Goal: Transaction & Acquisition: Purchase product/service

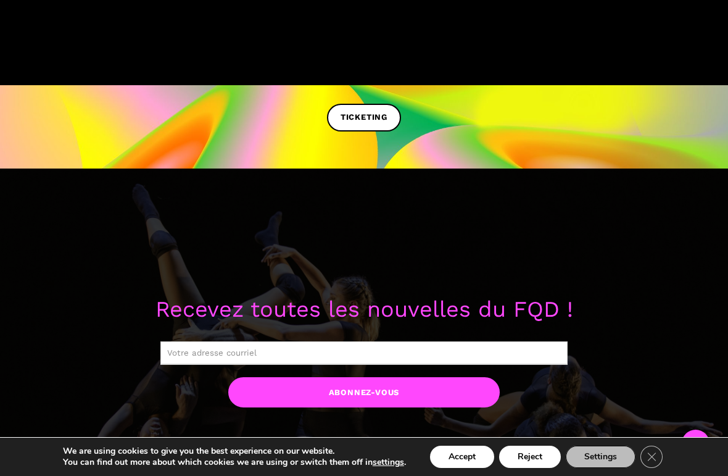
click at [512, 347] on input "text" at bounding box center [363, 352] width 407 height 23
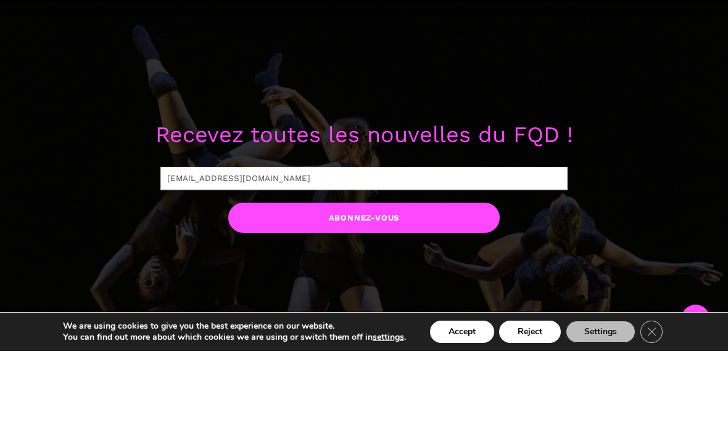
scroll to position [897, 0]
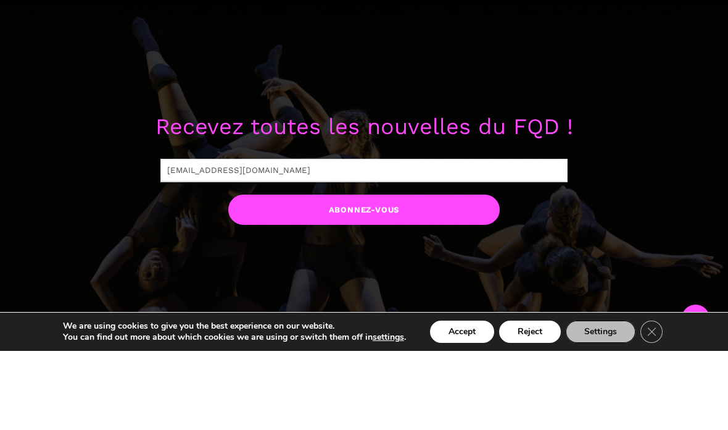
type input "cameronfrweaver@gmail.com"
click at [440, 273] on input "Abonnez-vous" at bounding box center [364, 288] width 272 height 30
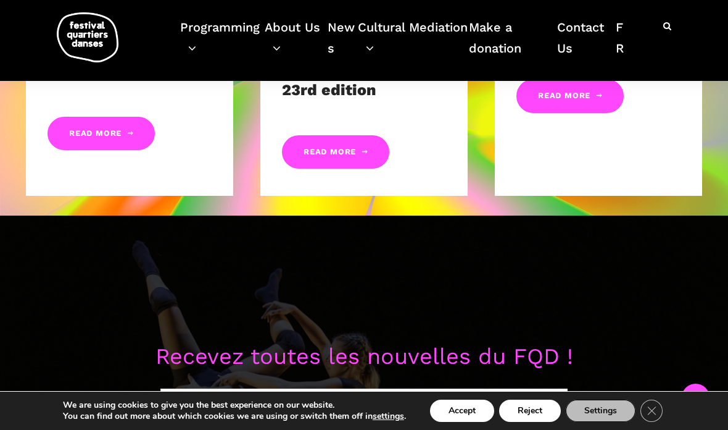
scroll to position [796, 0]
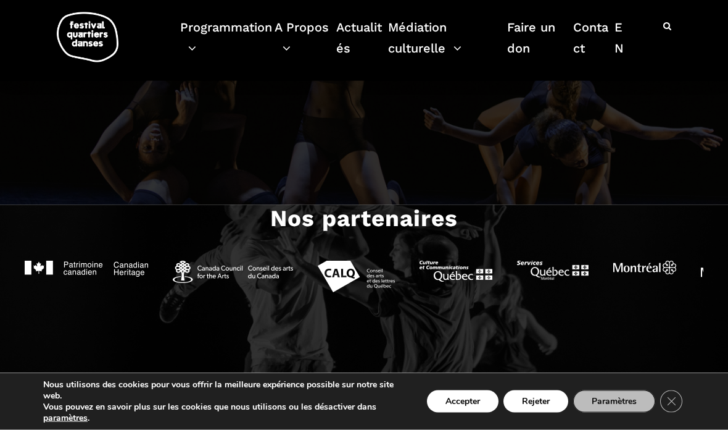
scroll to position [1344, 0]
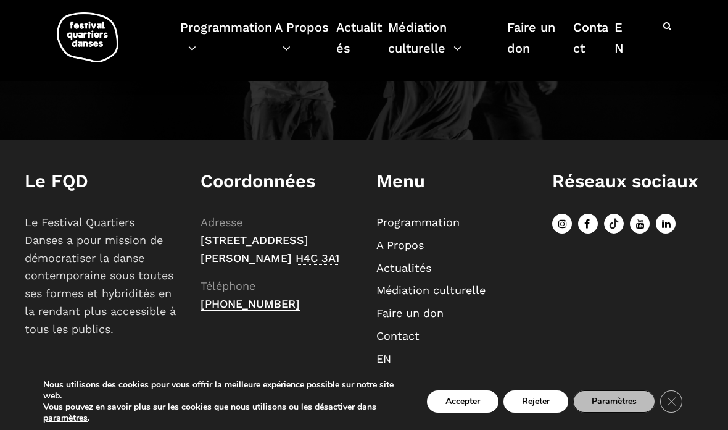
click at [414, 250] on link "A Propos" at bounding box center [400, 244] width 48 height 13
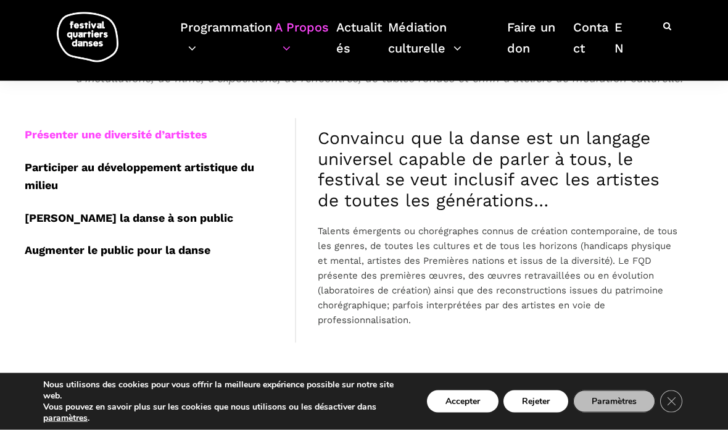
scroll to position [363, 0]
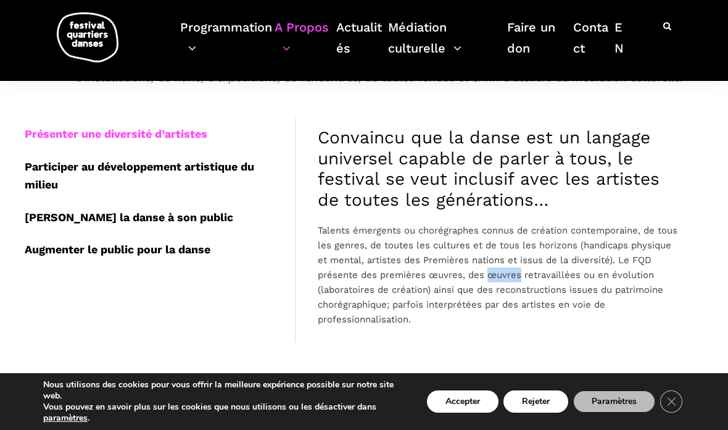
click at [630, 296] on p "Talents émergents ou chorégraphes connus de création contemporaine, de tous les…" at bounding box center [500, 275] width 364 height 104
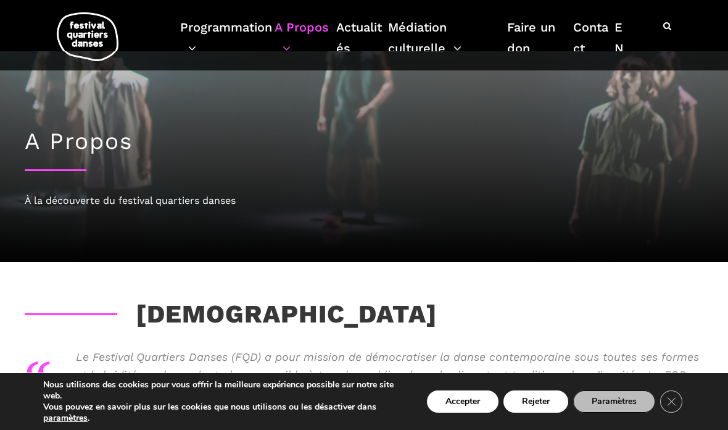
scroll to position [0, 0]
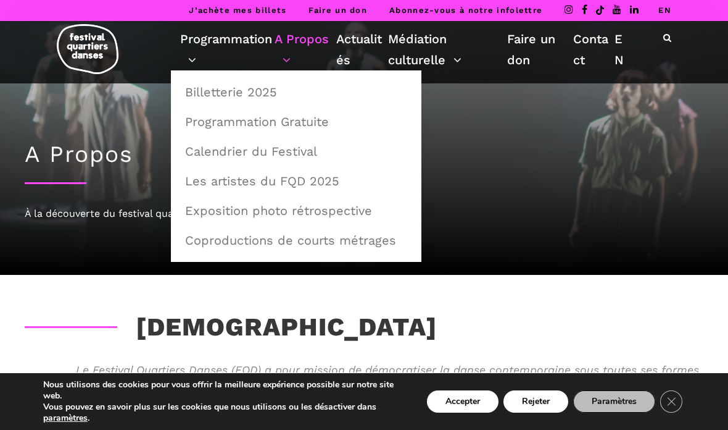
click at [199, 56] on link "Programmation" at bounding box center [227, 49] width 94 height 42
click at [300, 130] on link "Programmation Gratuite" at bounding box center [296, 121] width 237 height 28
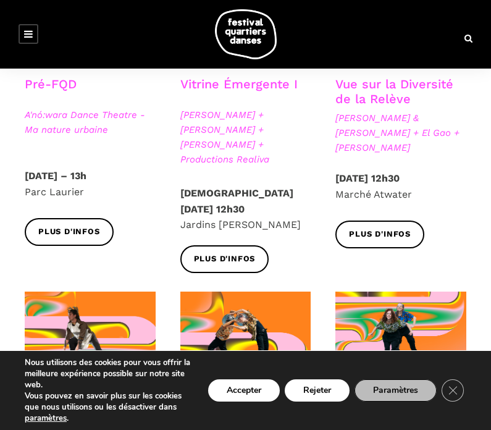
scroll to position [403, 0]
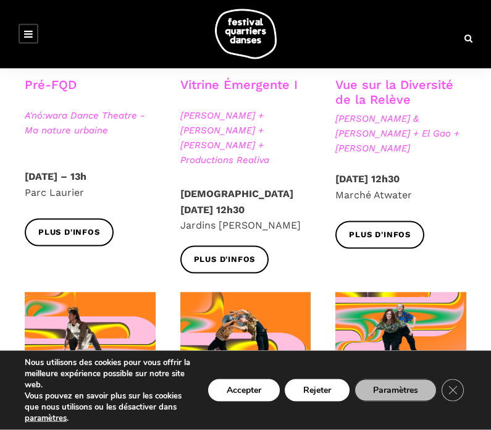
click at [396, 241] on span "Plus d'infos" at bounding box center [380, 234] width 62 height 13
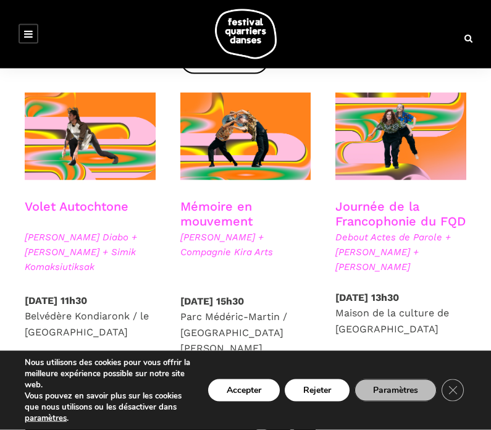
scroll to position [603, 0]
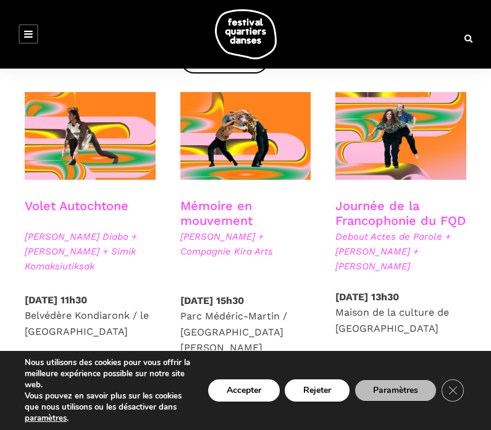
click at [101, 370] on link "Plus d'infos" at bounding box center [69, 373] width 89 height 28
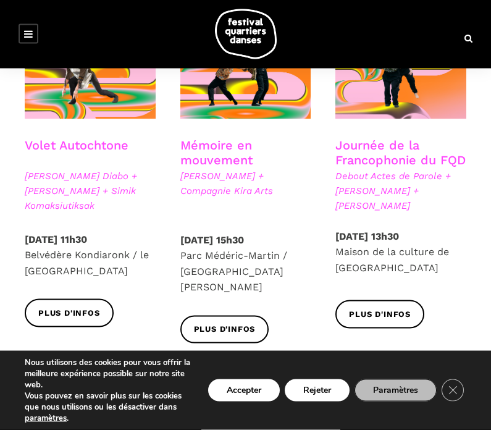
scroll to position [664, 0]
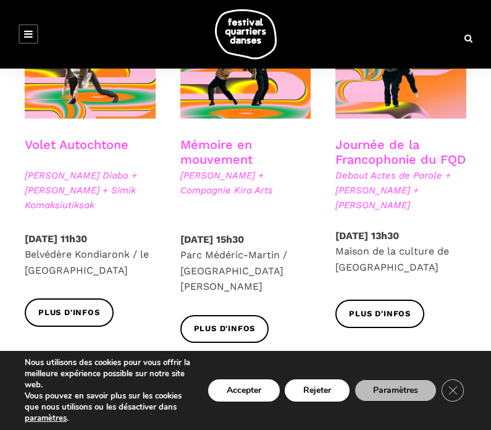
click at [243, 322] on span "Plus d'infos" at bounding box center [225, 328] width 62 height 13
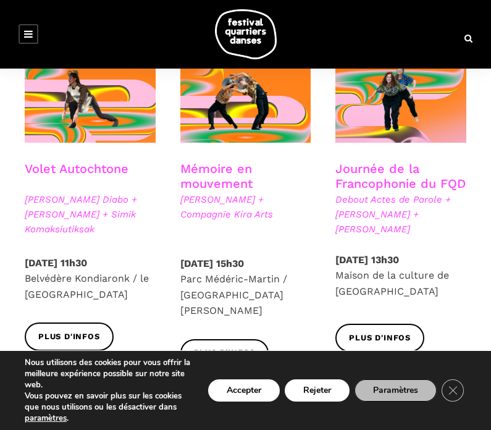
scroll to position [641, 0]
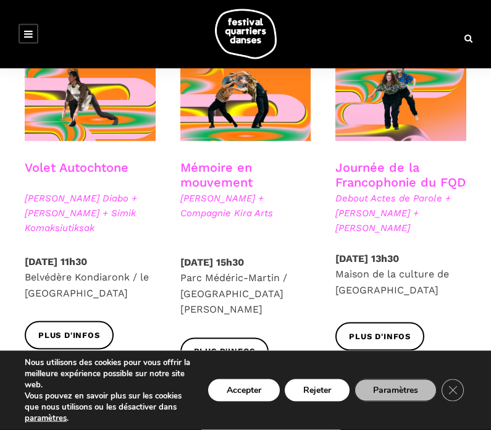
click at [370, 343] on span "Plus d'infos" at bounding box center [380, 336] width 62 height 13
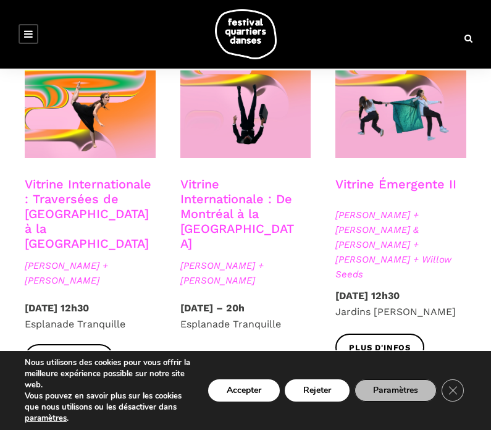
scroll to position [956, 0]
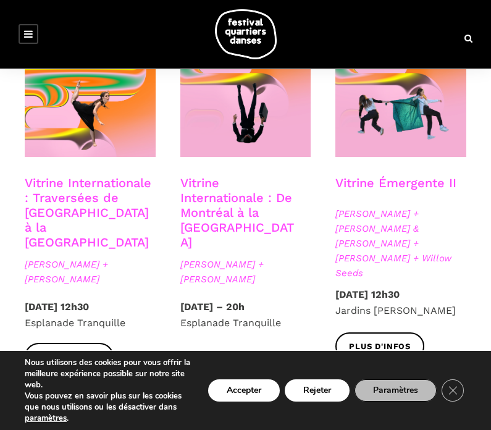
click at [234, 376] on span "Plus d'infos" at bounding box center [225, 369] width 62 height 13
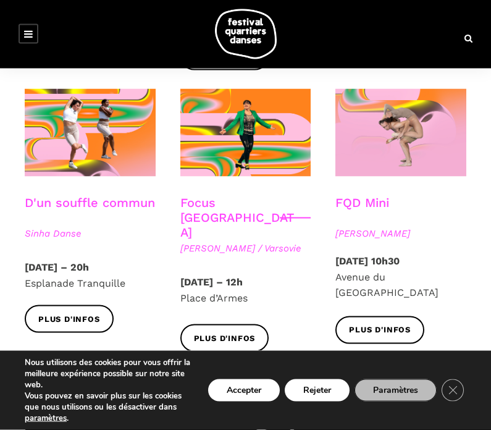
scroll to position [1269, 0]
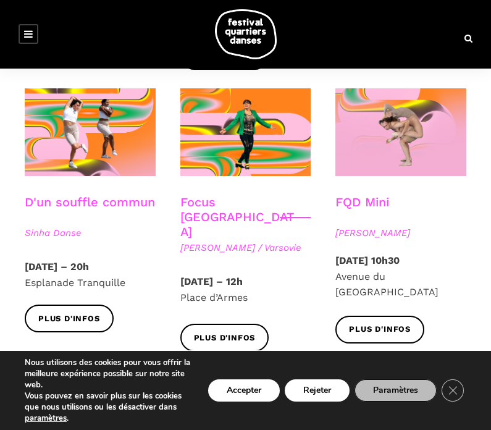
click at [55, 325] on span "Plus d'infos" at bounding box center [69, 318] width 62 height 13
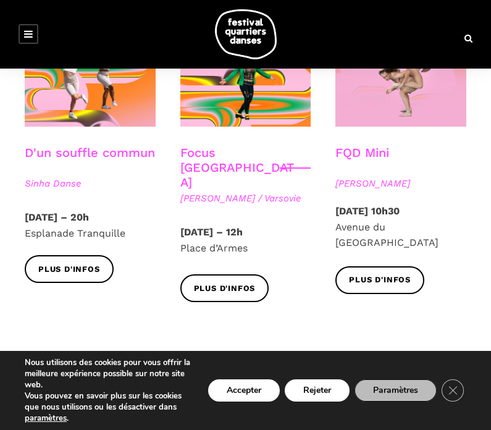
click at [210, 283] on link "Plus d'infos" at bounding box center [224, 288] width 89 height 28
click at [397, 286] on span "Plus d'infos" at bounding box center [380, 279] width 62 height 13
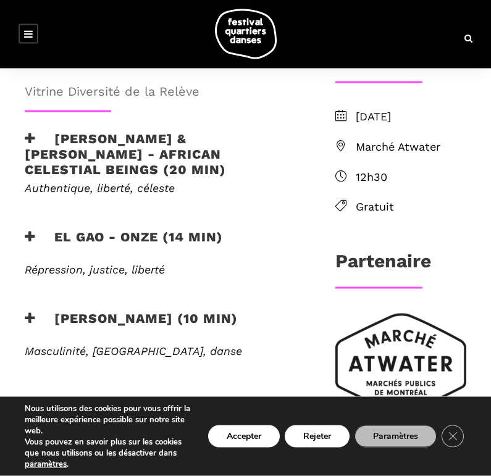
scroll to position [388, 0]
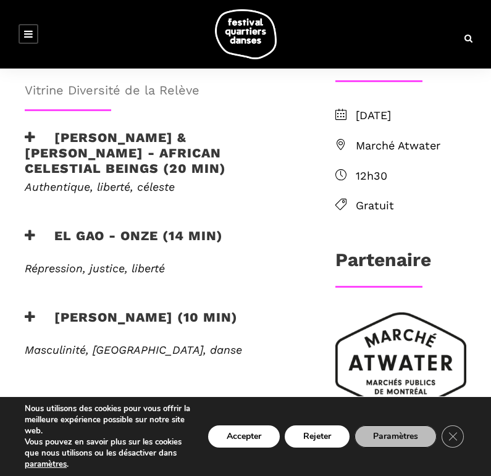
click at [323, 439] on button "Rejeter" at bounding box center [317, 436] width 65 height 22
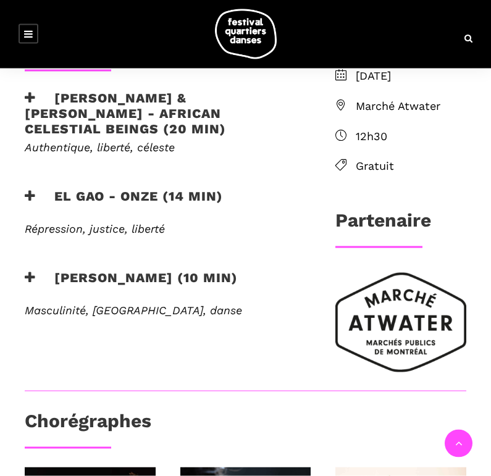
scroll to position [391, 0]
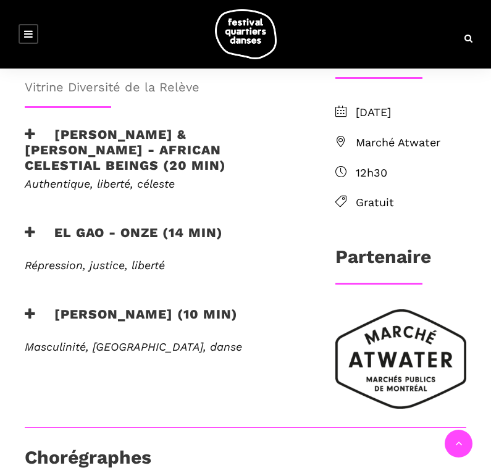
click at [414, 152] on span "Marché Atwater" at bounding box center [410, 143] width 110 height 18
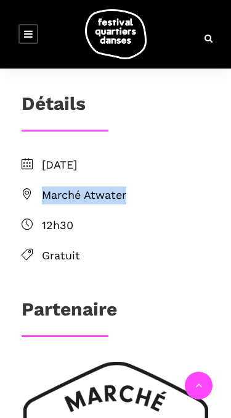
scroll to position [770, 0]
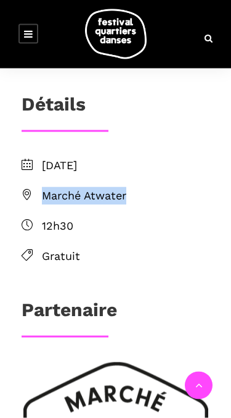
click at [96, 177] on ul "[DATE] Marché Atwater 12h30 Gratuit" at bounding box center [116, 211] width 188 height 108
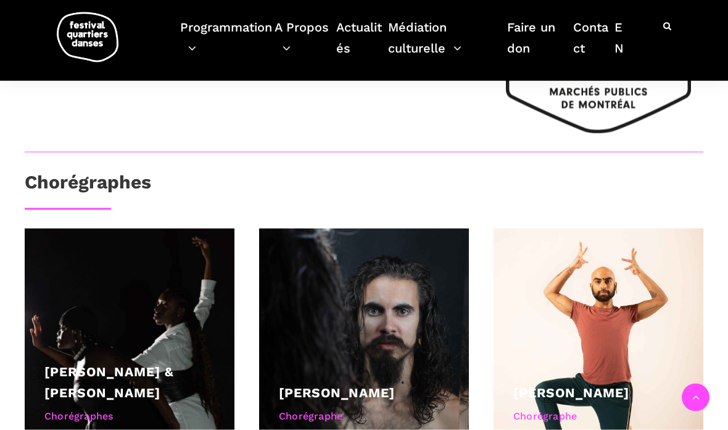
scroll to position [723, 0]
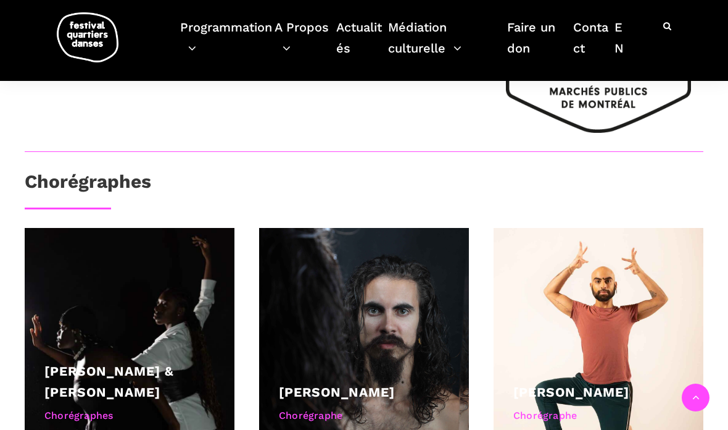
click at [91, 363] on link "Athena Lucie Assamba & Leah Danga" at bounding box center [109, 381] width 130 height 36
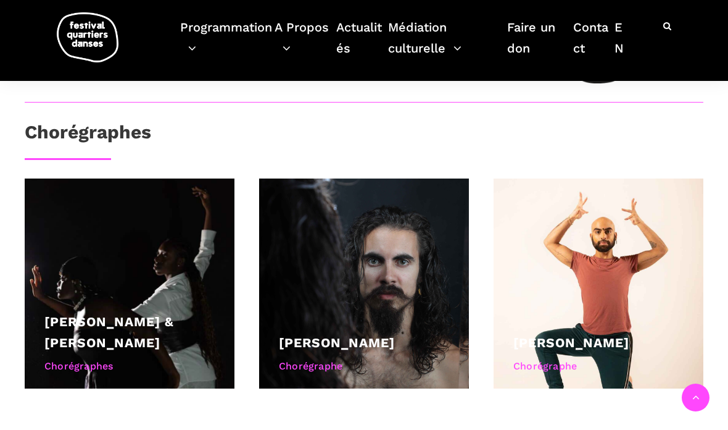
click at [315, 335] on link "Niosbel Gonzalez" at bounding box center [337, 342] width 116 height 15
click at [490, 336] on link "Rameez Karim" at bounding box center [571, 342] width 116 height 15
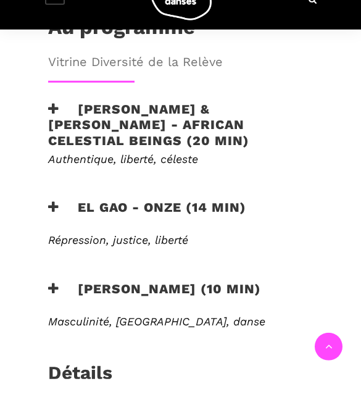
scroll to position [354, 0]
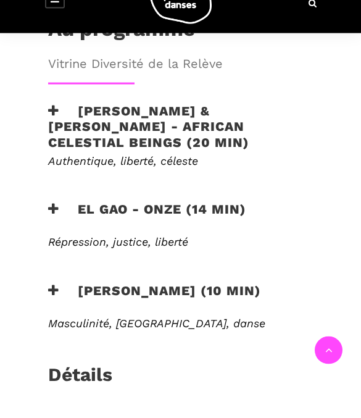
click at [62, 138] on h3 "Athena Lucie Assamba & Leah Danga - African Celestial Beings (20 min)" at bounding box center [180, 161] width 265 height 47
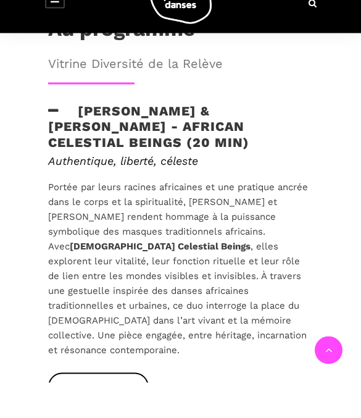
scroll to position [390, 0]
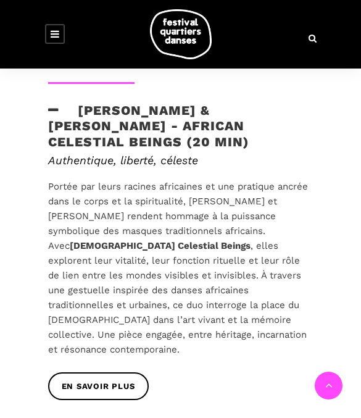
click at [64, 102] on h3 "Athena Lucie Assamba & Leah Danga - African Celestial Beings (20 min)" at bounding box center [180, 125] width 265 height 47
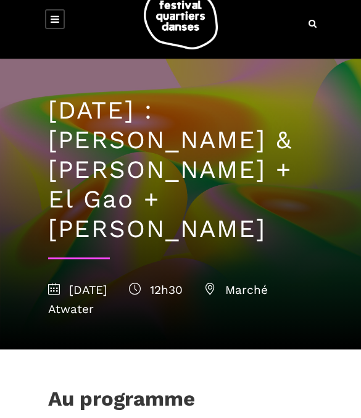
scroll to position [19, 0]
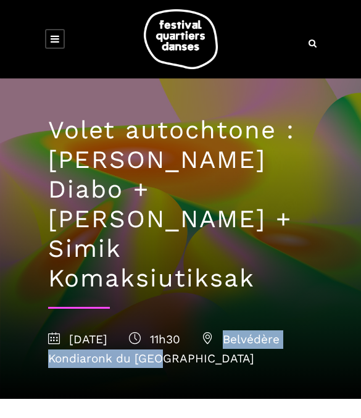
click at [113, 275] on div "Volet autochtone : [PERSON_NAME] Diabo + [PERSON_NAME] + Simik Komaksiutiksak […" at bounding box center [181, 238] width 290 height 320
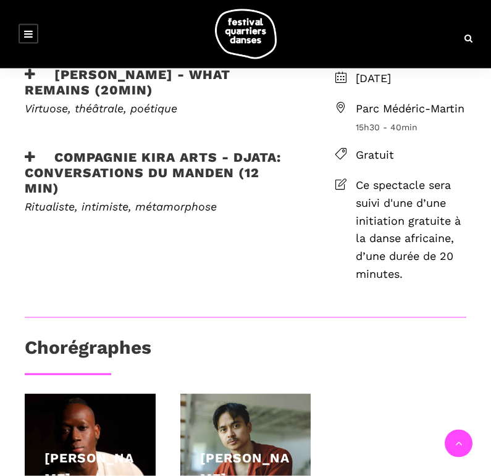
scroll to position [385, 0]
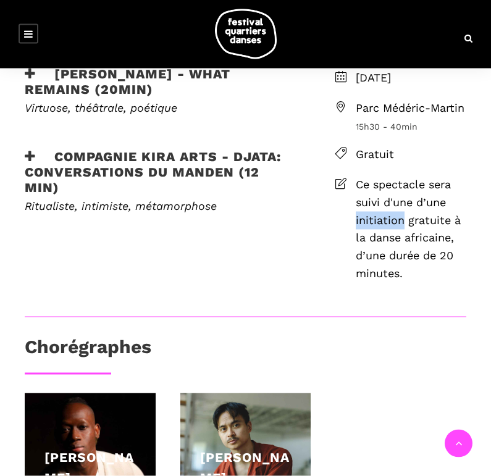
click at [416, 259] on span "Ce spectacle sera suivi d'une d’une initiation gratuite à la danse africaine, d…" at bounding box center [410, 229] width 110 height 107
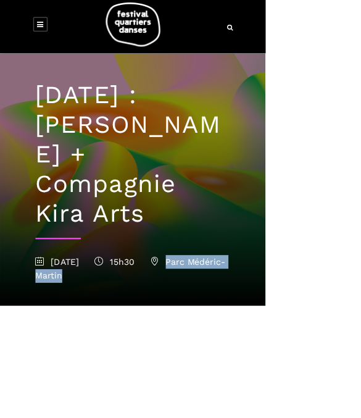
scroll to position [0, 0]
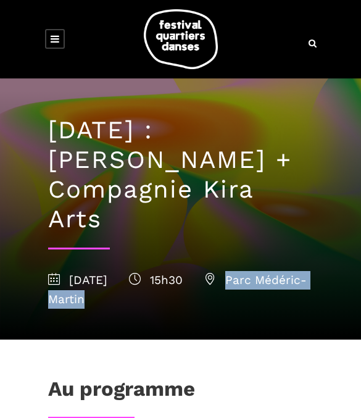
click at [162, 210] on h1 "6 Septembre : Charles Brecard + Compagnie Kira Arts" at bounding box center [180, 174] width 265 height 118
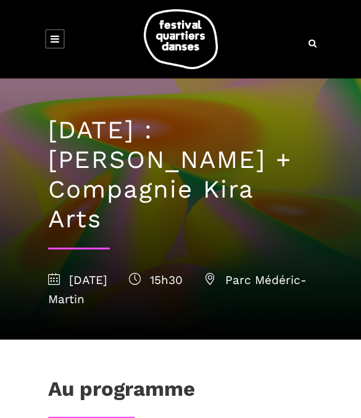
click at [142, 186] on h1 "6 Septembre : Charles Brecard + Compagnie Kira Arts" at bounding box center [180, 174] width 265 height 118
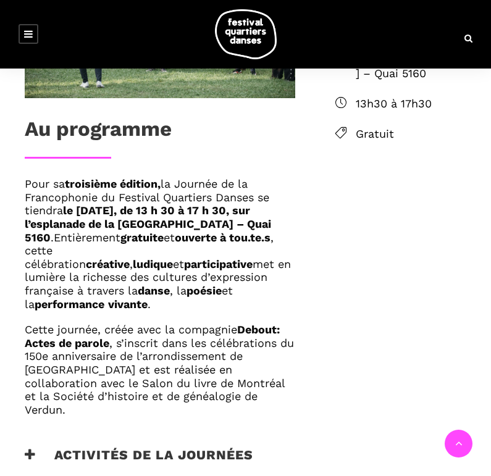
scroll to position [610, 0]
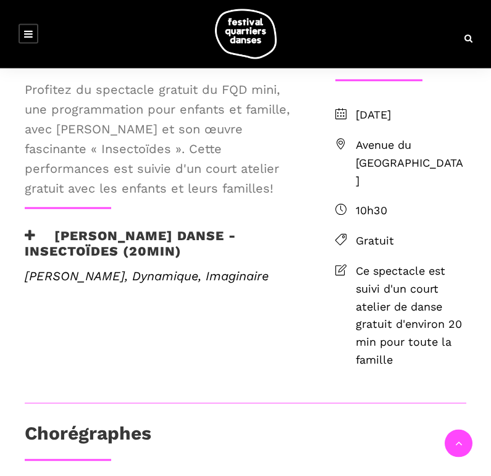
scroll to position [349, 0]
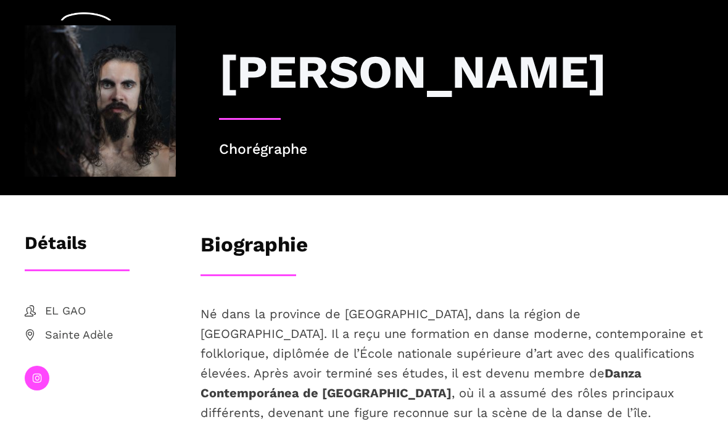
scroll to position [33, 0]
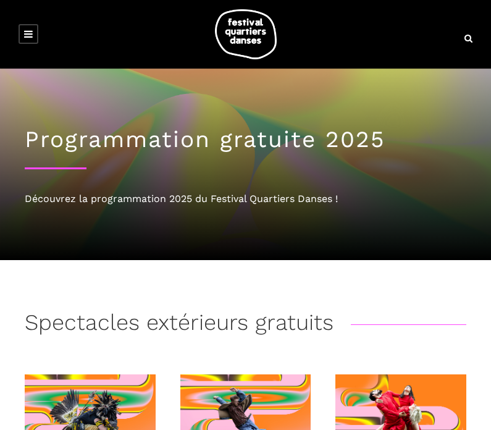
click at [28, 36] on icon at bounding box center [28, 34] width 9 height 10
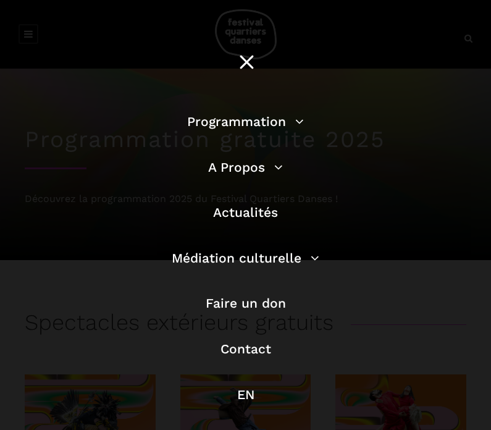
click at [294, 121] on link "Programmation" at bounding box center [245, 121] width 117 height 15
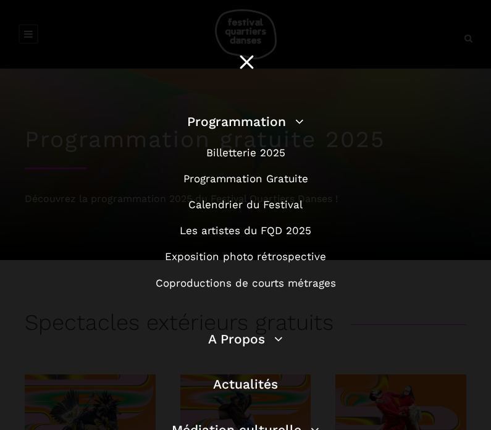
click at [225, 152] on link "Billetterie 2025" at bounding box center [245, 152] width 79 height 12
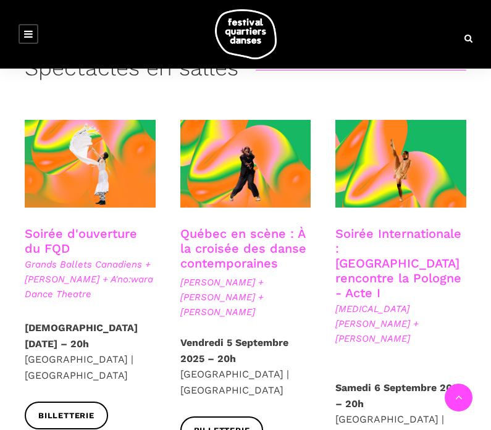
scroll to position [255, 0]
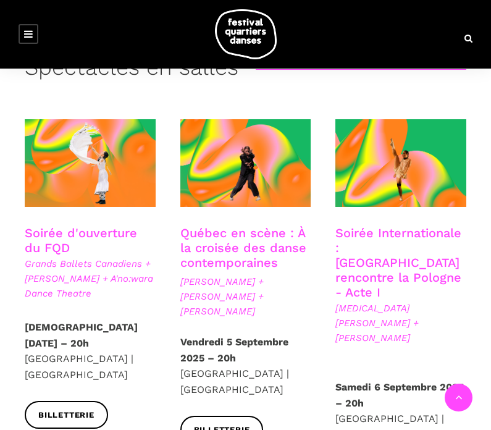
click at [41, 243] on link "Soirée d'ouverture du FQD" at bounding box center [81, 240] width 112 height 30
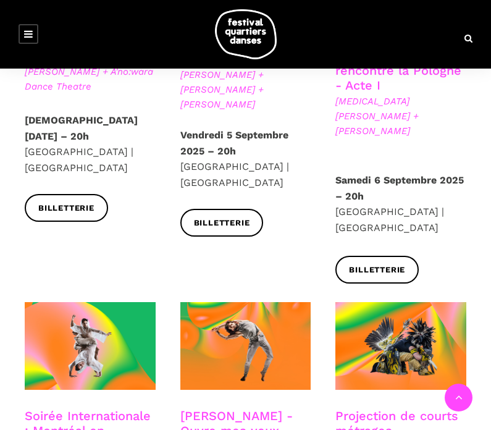
scroll to position [386, 0]
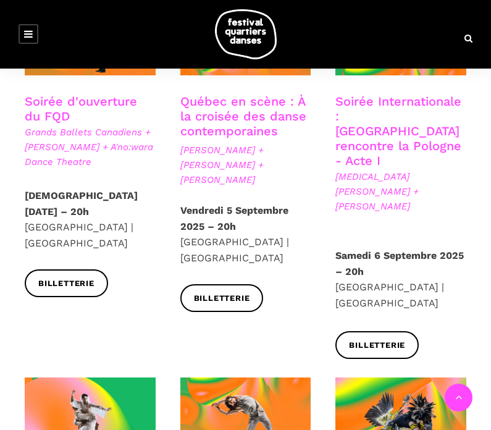
click at [246, 297] on span "Billetterie" at bounding box center [222, 298] width 56 height 13
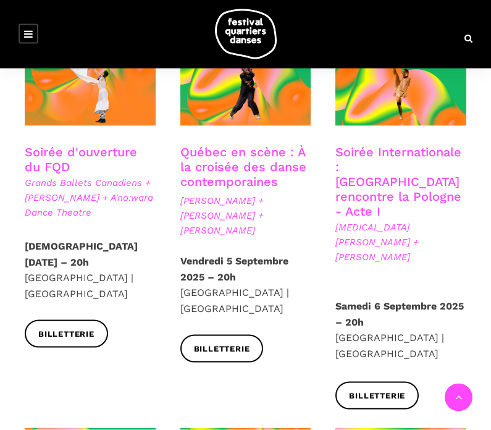
scroll to position [315, 0]
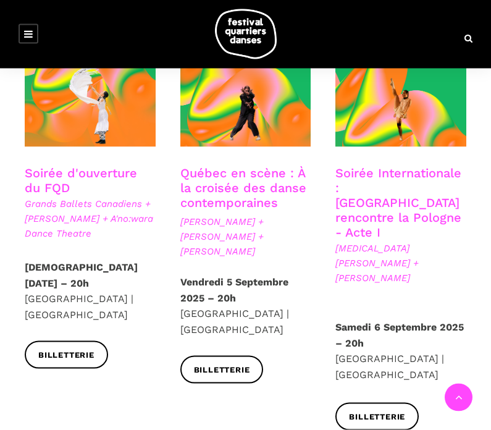
click at [260, 185] on link "Québec en scène : À la croisée des danse contemporaines" at bounding box center [243, 187] width 126 height 44
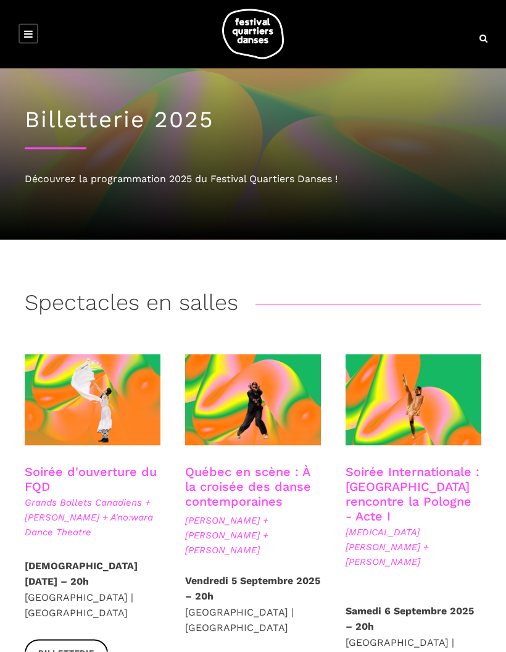
scroll to position [0, 0]
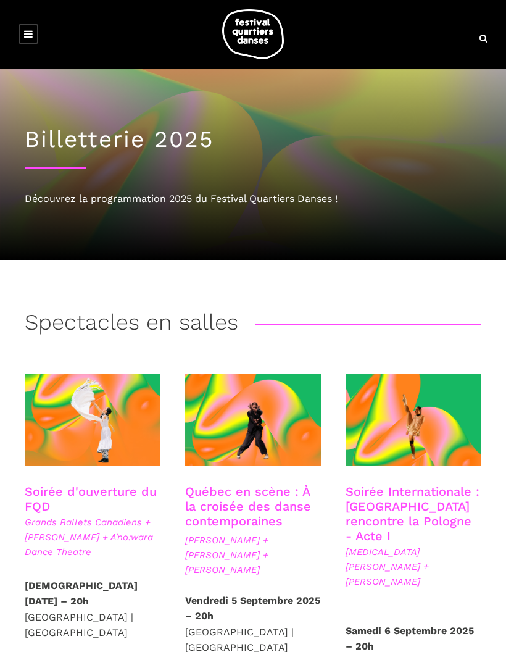
click at [257, 43] on img at bounding box center [253, 34] width 62 height 50
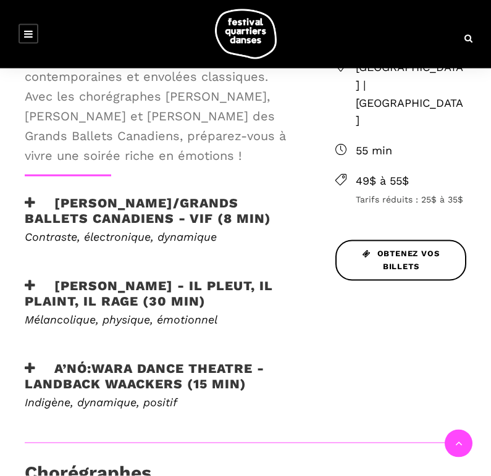
scroll to position [599, 0]
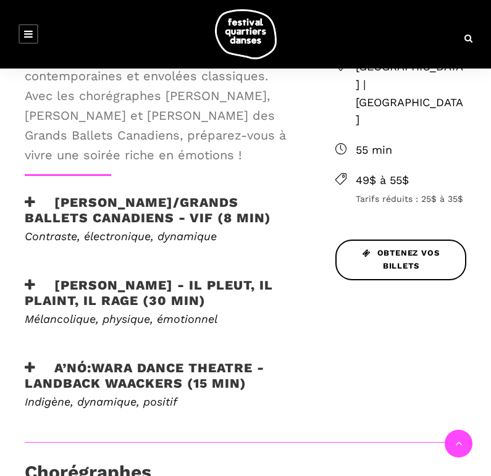
click at [29, 196] on icon at bounding box center [30, 202] width 11 height 13
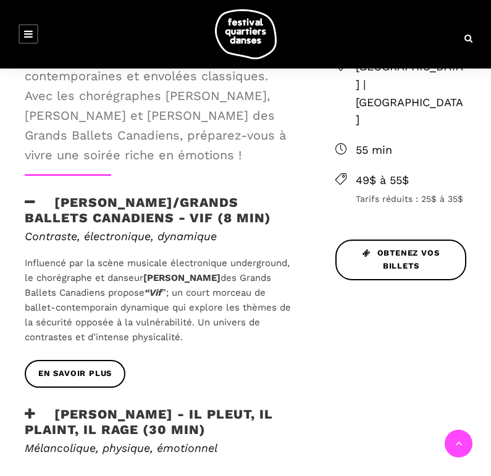
click at [36, 168] on div "Au programme Le Festival Quartiers Danses (FQD) vous invite à sa soirée d'ouver…" at bounding box center [159, 250] width 295 height 641
click at [32, 196] on icon at bounding box center [30, 202] width 11 height 13
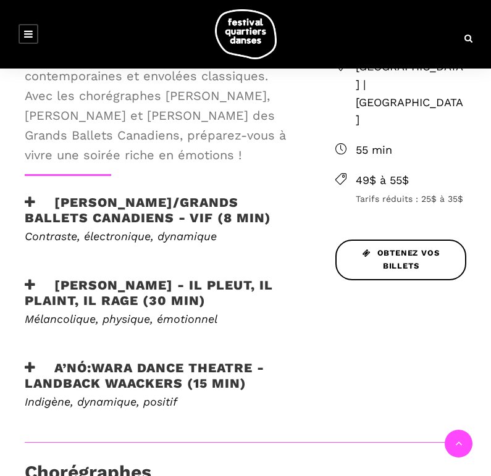
click at [39, 194] on h3 "Etienne Delorme/Grands Ballets Canadiens - Vif (8 min)" at bounding box center [160, 209] width 270 height 31
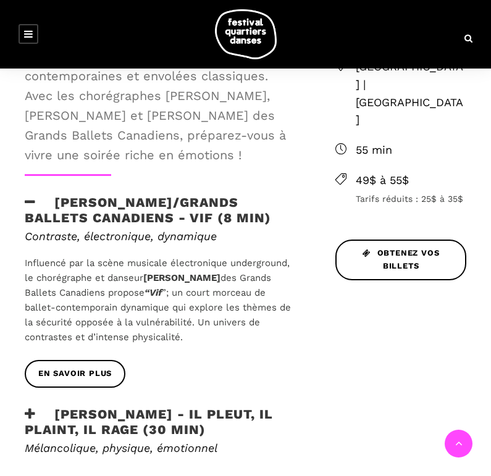
click at [32, 196] on icon at bounding box center [30, 202] width 11 height 13
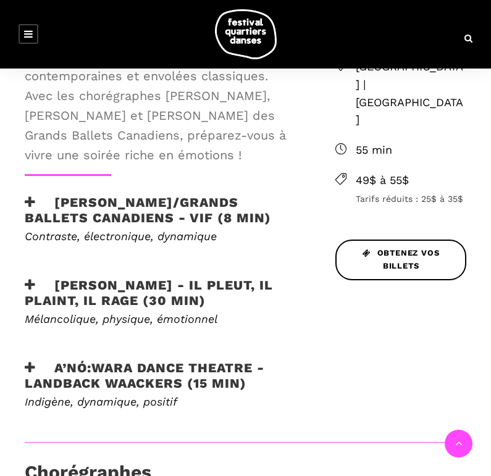
click at [34, 196] on icon at bounding box center [30, 202] width 11 height 13
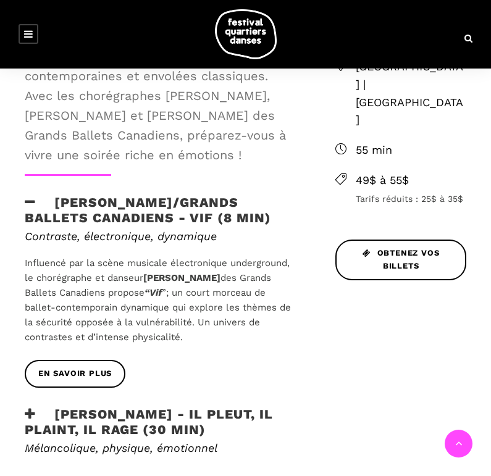
click at [68, 367] on span "En savoir plus" at bounding box center [74, 373] width 73 height 13
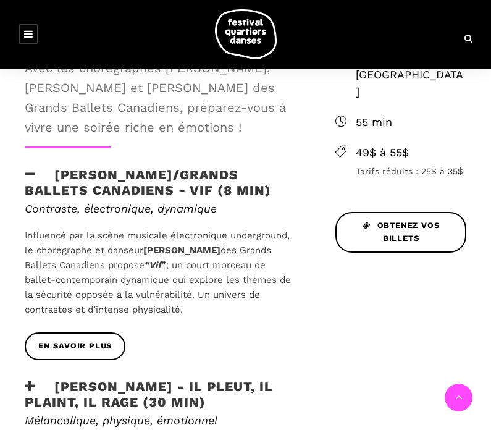
scroll to position [648, 0]
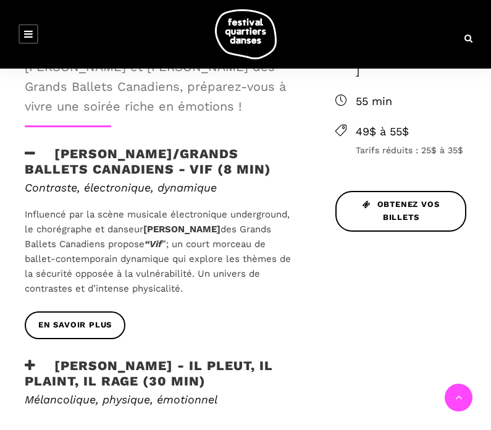
click at [31, 147] on icon at bounding box center [30, 153] width 11 height 13
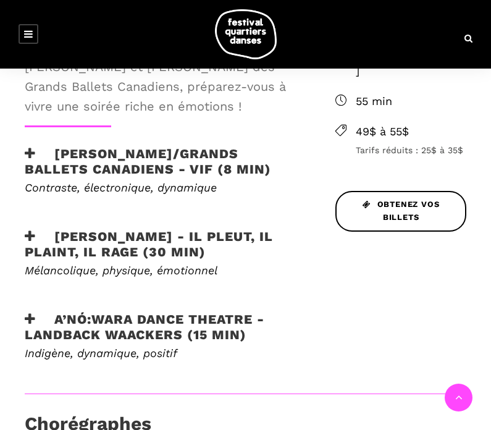
click at [27, 230] on icon at bounding box center [30, 236] width 11 height 13
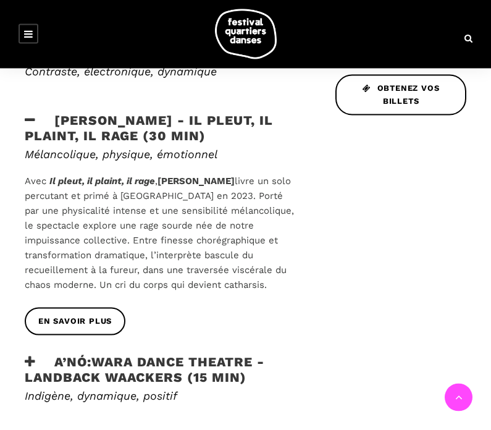
scroll to position [765, 0]
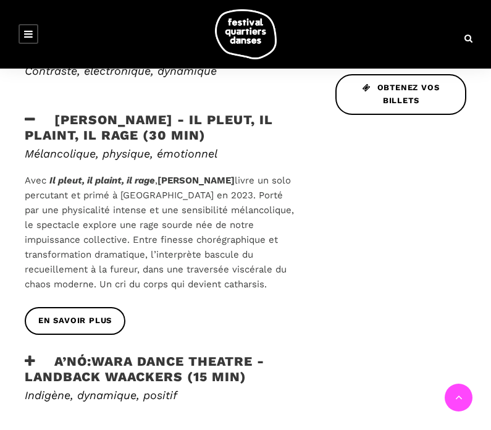
click at [35, 113] on icon at bounding box center [30, 119] width 11 height 13
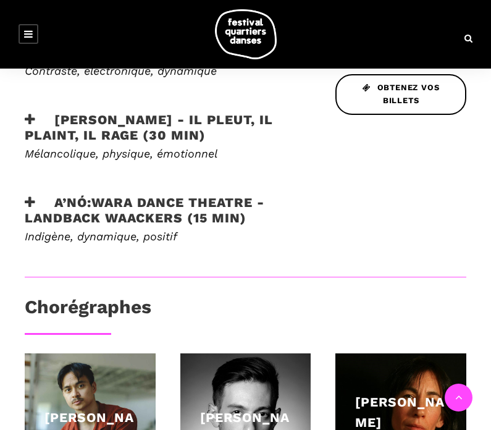
click at [34, 196] on icon at bounding box center [30, 202] width 11 height 13
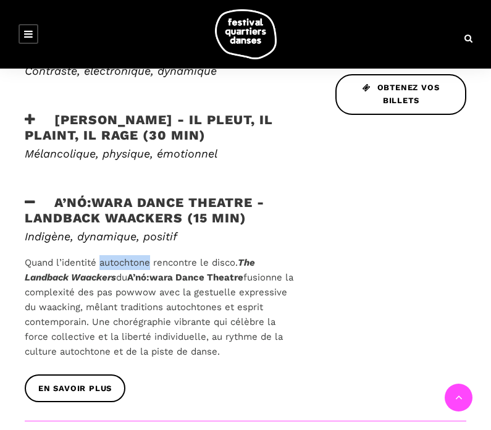
click at [92, 194] on h3 "A’nó:wara Dance Theatre - Landback Waackers (15 min)" at bounding box center [160, 209] width 270 height 31
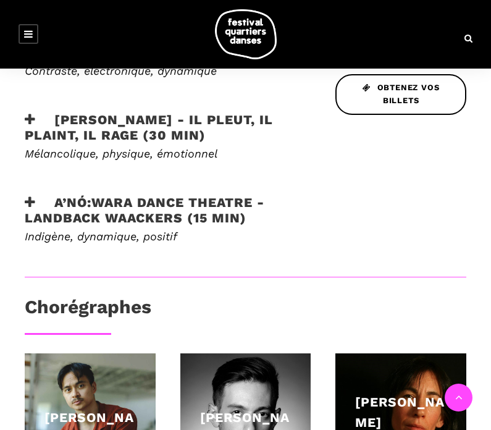
click at [21, 194] on div "A’nó:wara Dance Theatre - Landback Waackers (15 min)" at bounding box center [159, 211] width 295 height 35
click at [43, 194] on h3 "A’nó:wara Dance Theatre - Landback Waackers (15 min)" at bounding box center [160, 209] width 270 height 31
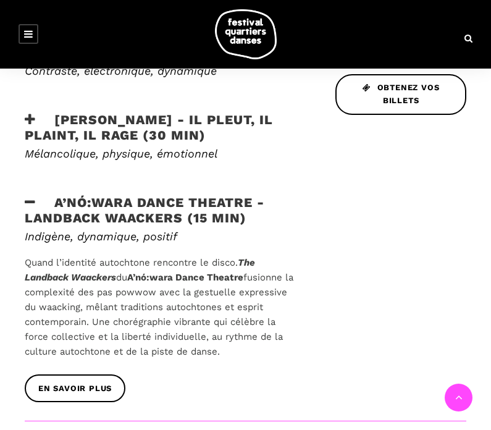
click at [33, 196] on icon at bounding box center [30, 202] width 11 height 13
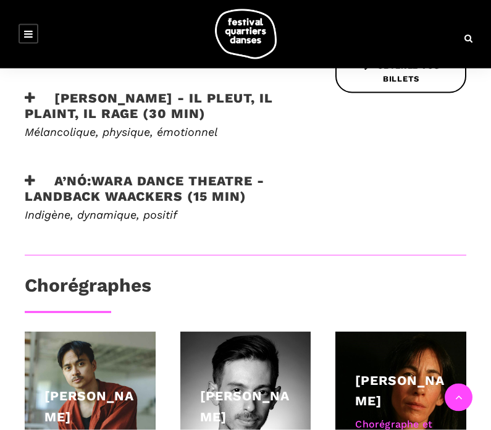
scroll to position [787, 0]
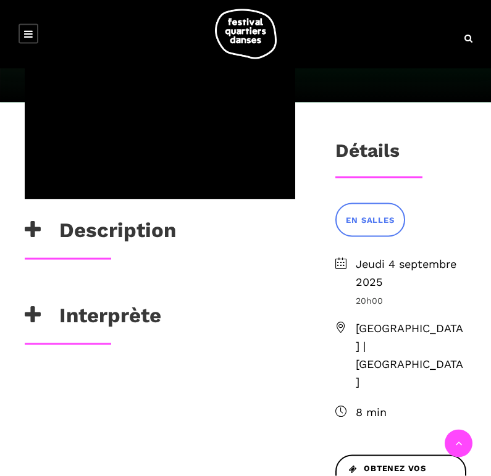
scroll to position [310, 0]
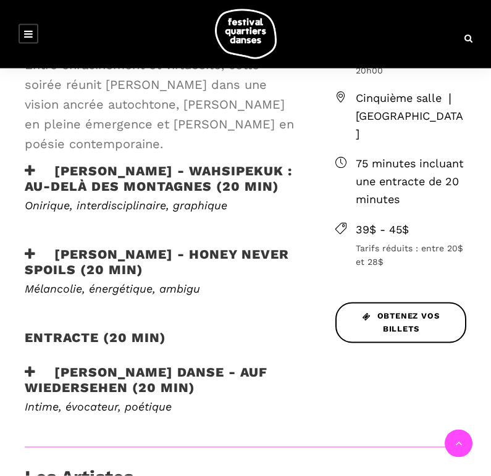
scroll to position [495, 0]
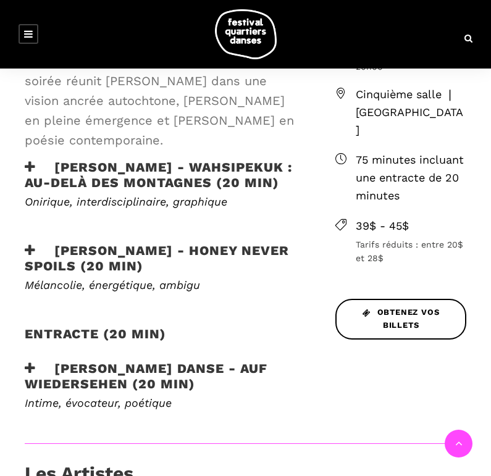
click at [424, 309] on span "Obtenez vos billets" at bounding box center [401, 319] width 104 height 26
